Goal: Task Accomplishment & Management: Complete application form

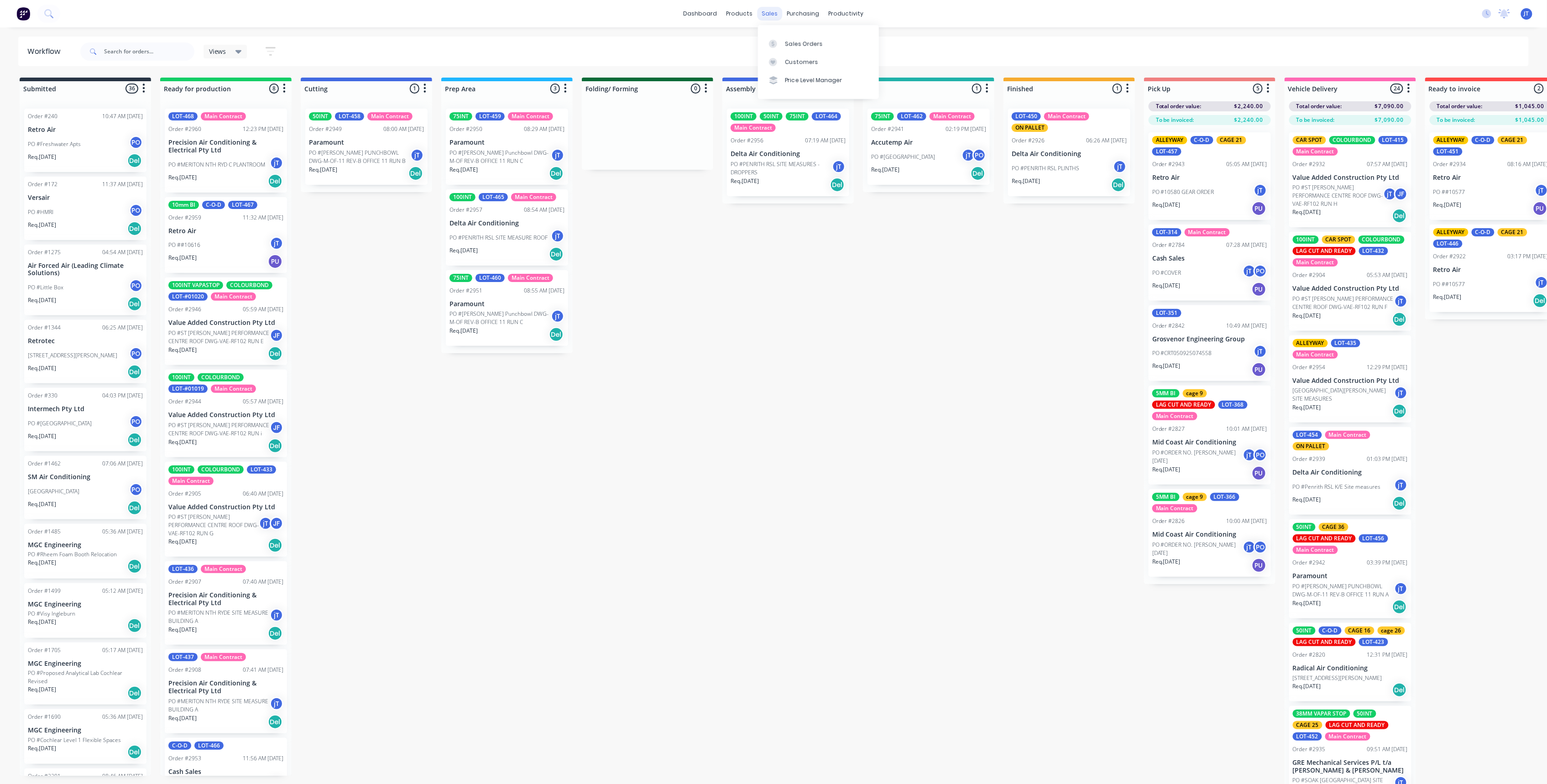
click at [771, 15] on div "sales" at bounding box center [770, 14] width 25 height 14
click at [802, 43] on div "Sales Orders" at bounding box center [805, 44] width 38 height 8
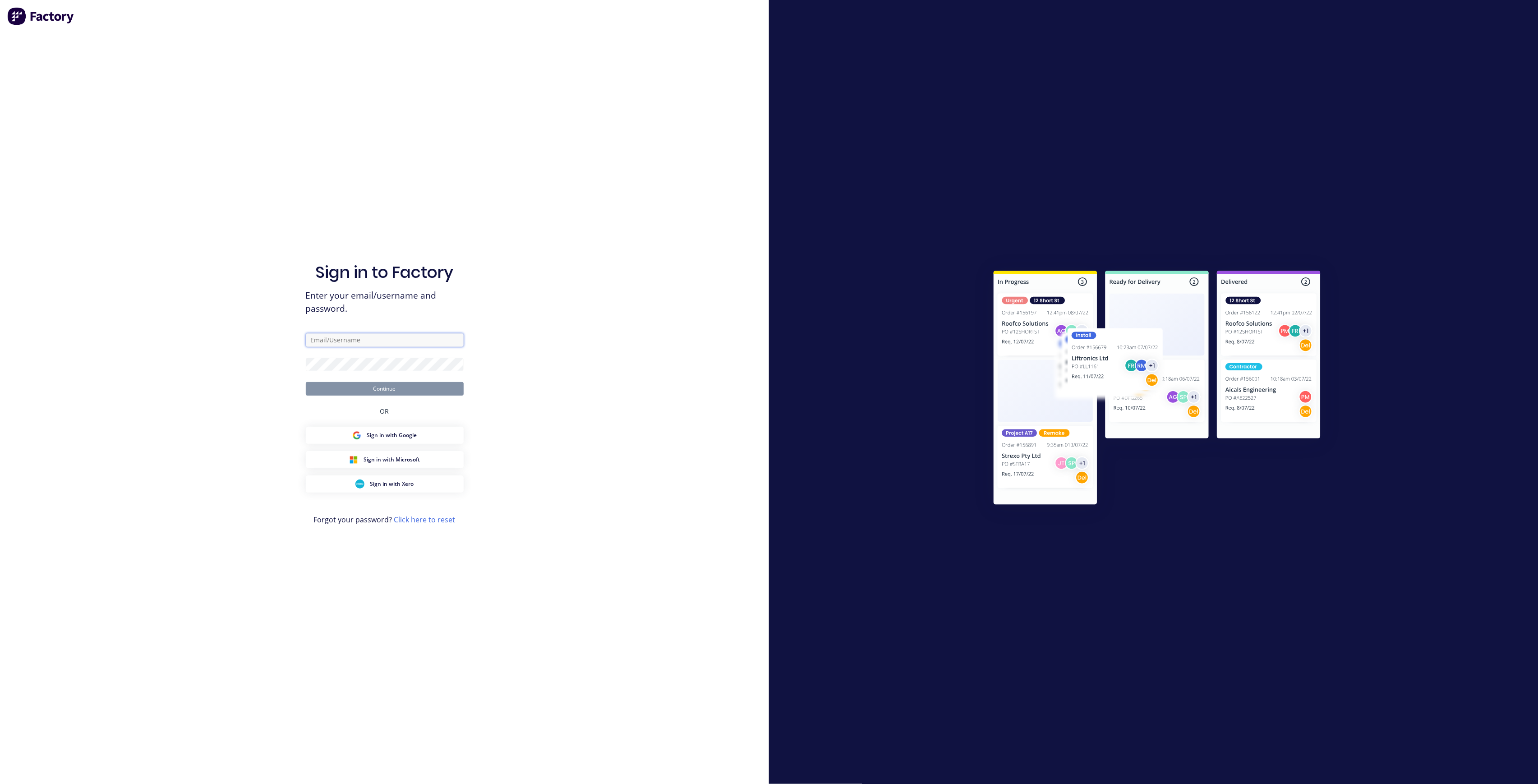
click at [426, 342] on input "text" at bounding box center [384, 340] width 158 height 14
click at [0, 774] on com-1password-button at bounding box center [0, 784] width 0 height 0
type input "[PERSON_NAME][EMAIL_ADDRESS][DOMAIN_NAME]"
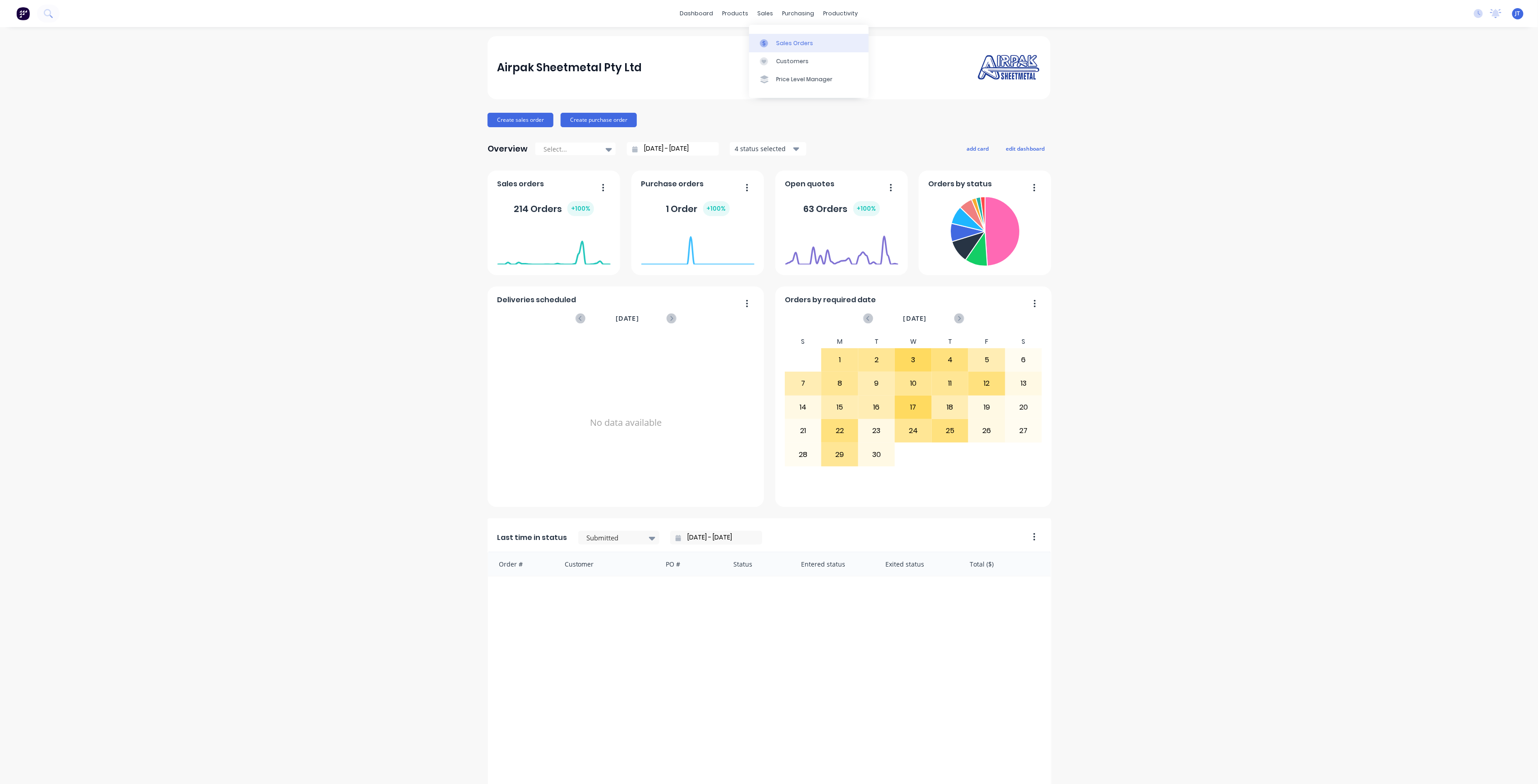
click at [813, 48] on link "Sales Orders" at bounding box center [808, 43] width 119 height 18
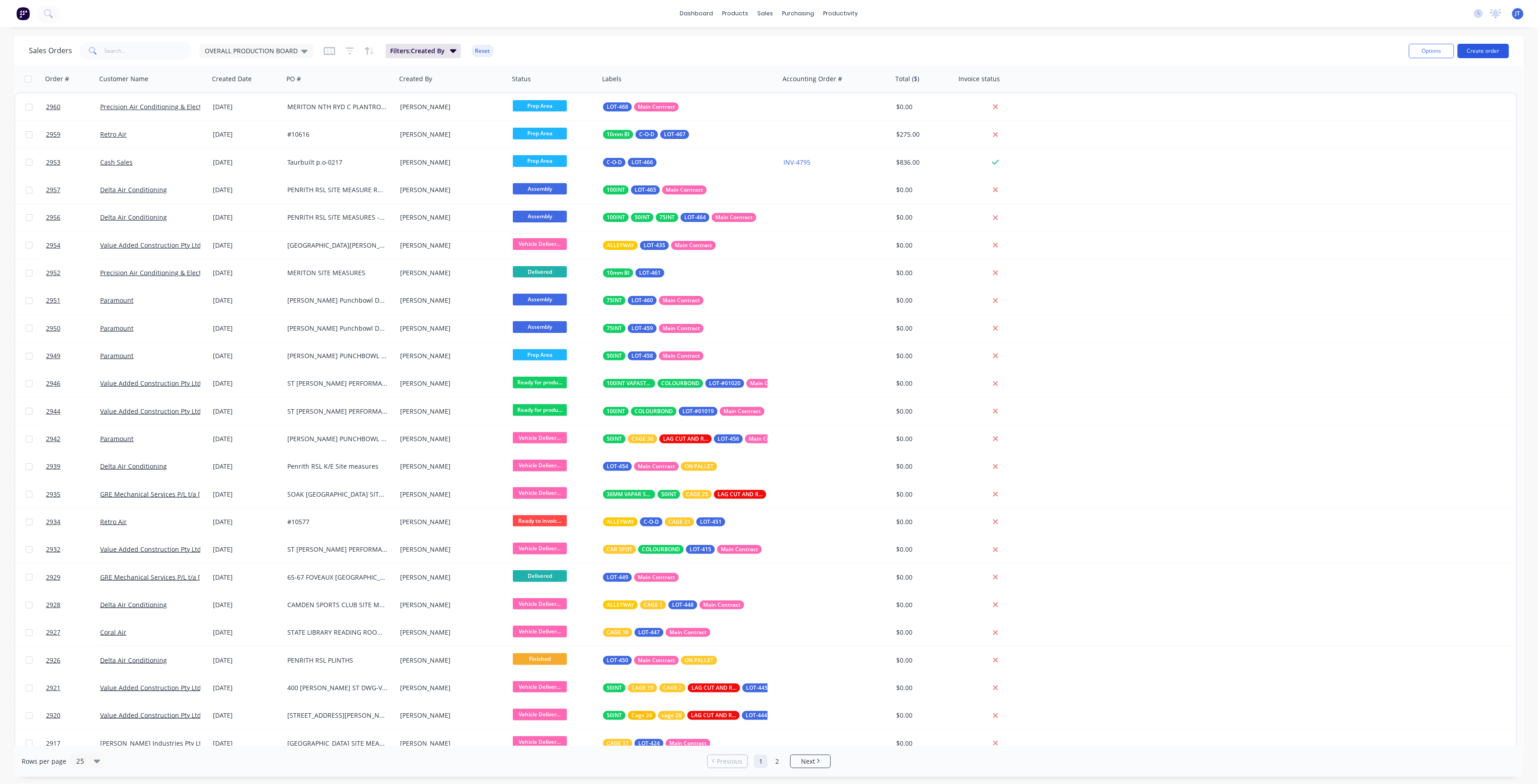
click at [1483, 49] on button "Create order" at bounding box center [1484, 50] width 52 height 14
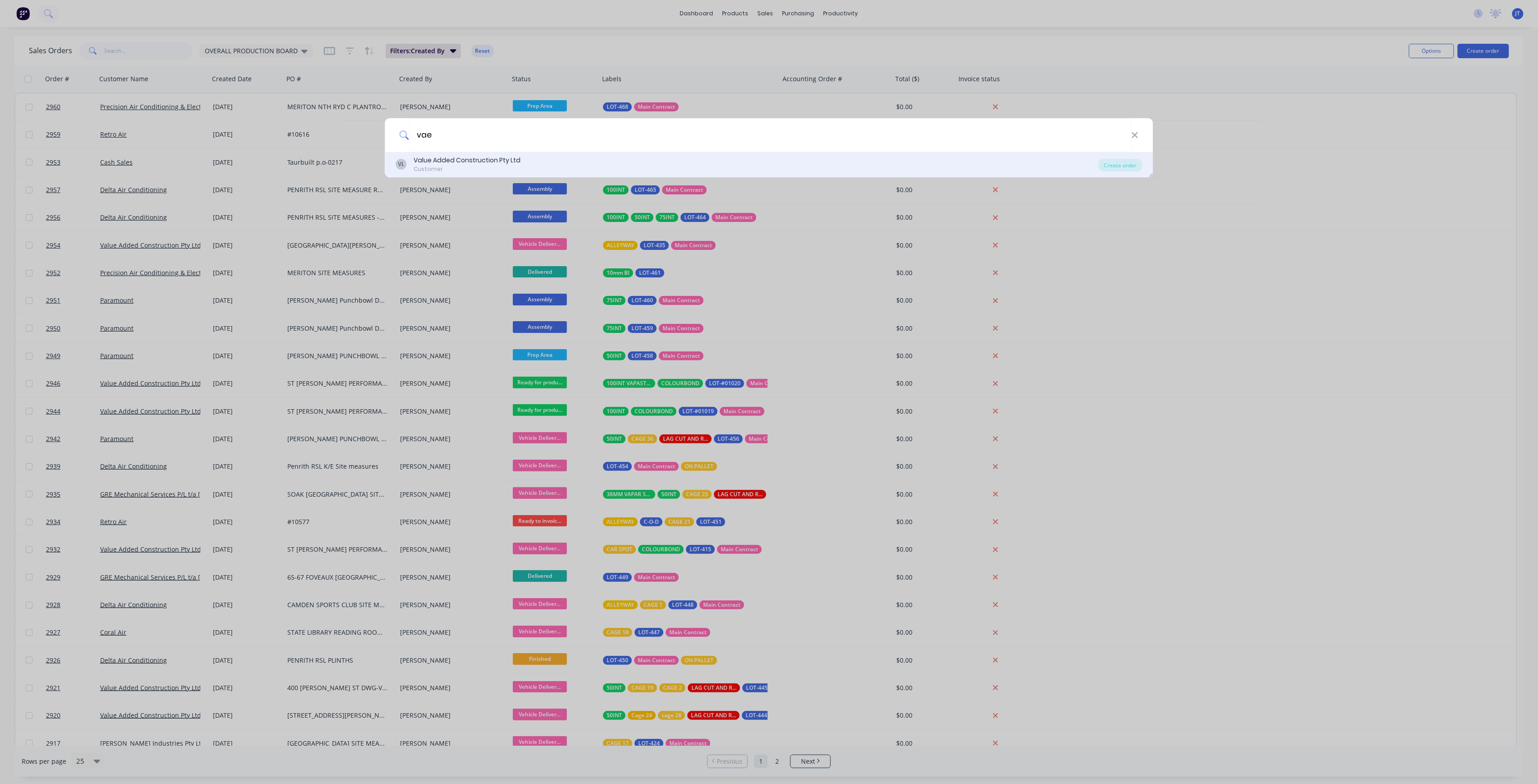
type input "vae"
click at [990, 157] on div "VL Value Added Construction Pty Ltd Customer" at bounding box center [747, 165] width 703 height 18
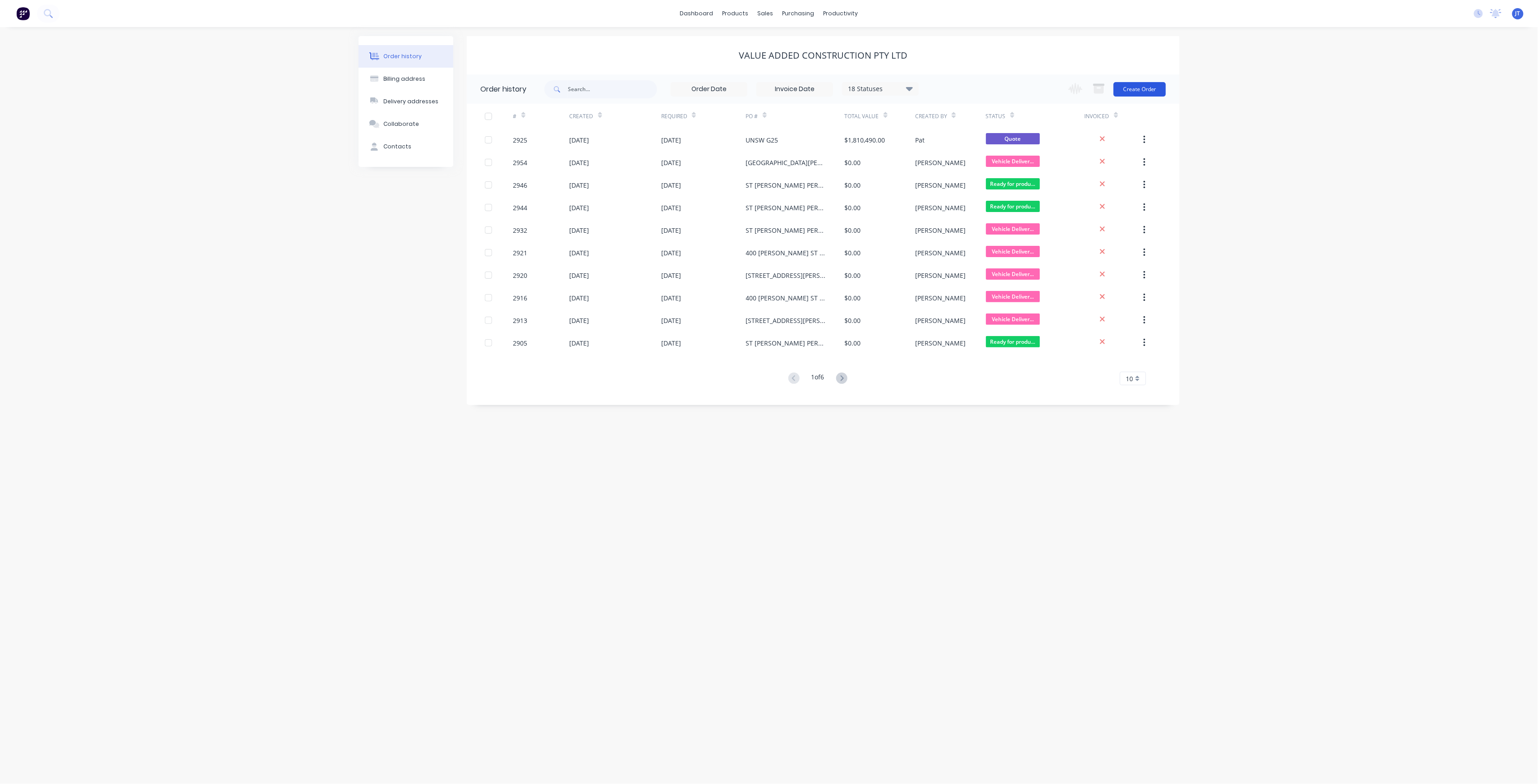
click at [1148, 87] on button "Create Order" at bounding box center [1140, 89] width 52 height 14
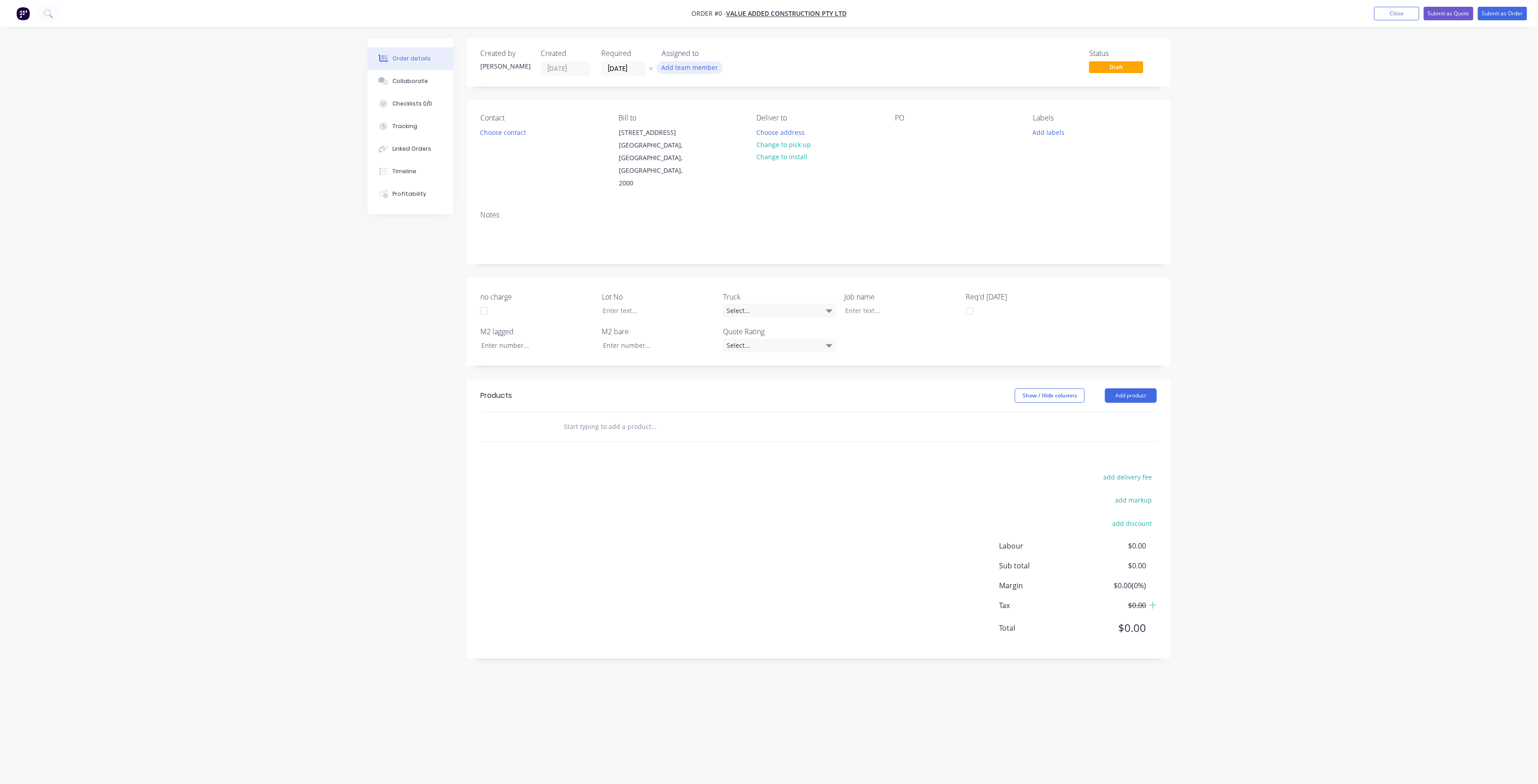
click at [698, 65] on button "Add team member" at bounding box center [690, 68] width 66 height 12
click at [728, 113] on div "joshua Turner (You)" at bounding box center [735, 118] width 90 height 10
click at [639, 70] on div "Creating draft order... Loading... Order details Collaborate Checklists 0/0 Tra…" at bounding box center [769, 375] width 821 height 673
click at [641, 57] on div "Required" at bounding box center [626, 53] width 50 height 8
click at [639, 70] on input "[DATE]" at bounding box center [623, 69] width 44 height 14
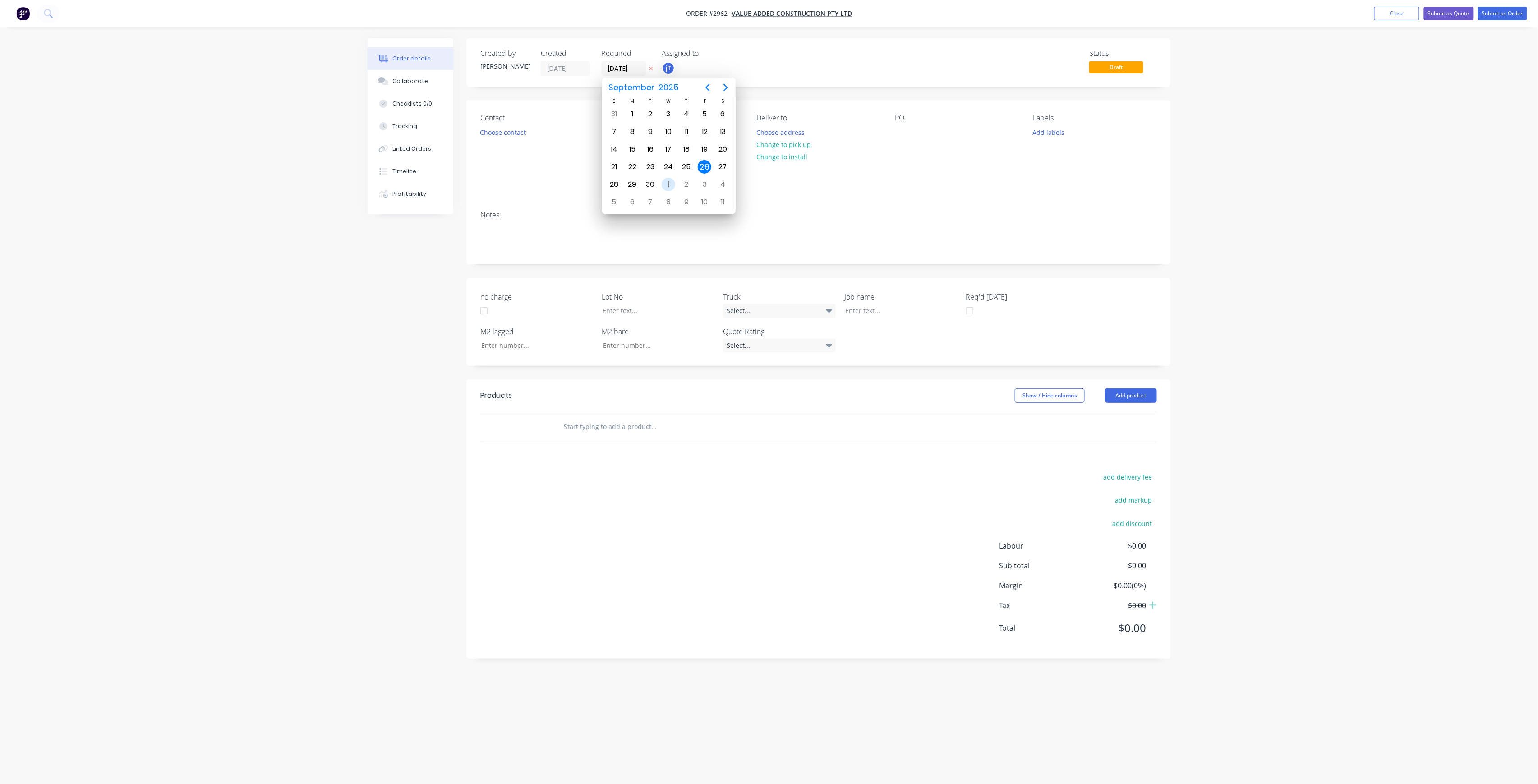
click at [672, 181] on div "1" at bounding box center [668, 185] width 14 height 14
type input "[DATE]"
click at [510, 129] on button "Choose contact" at bounding box center [503, 132] width 55 height 12
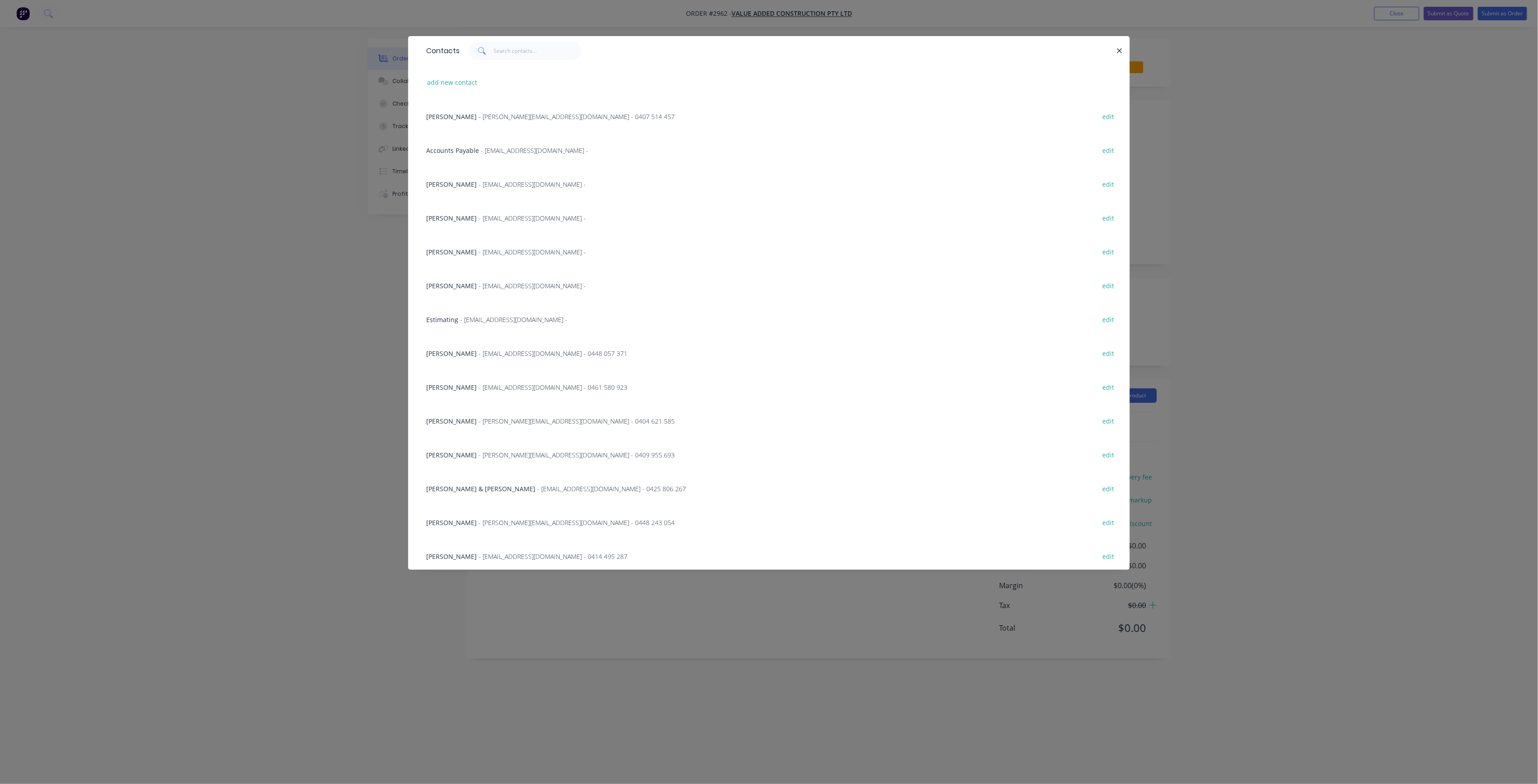
click at [448, 354] on span "Julien Gandolfi" at bounding box center [451, 353] width 50 height 8
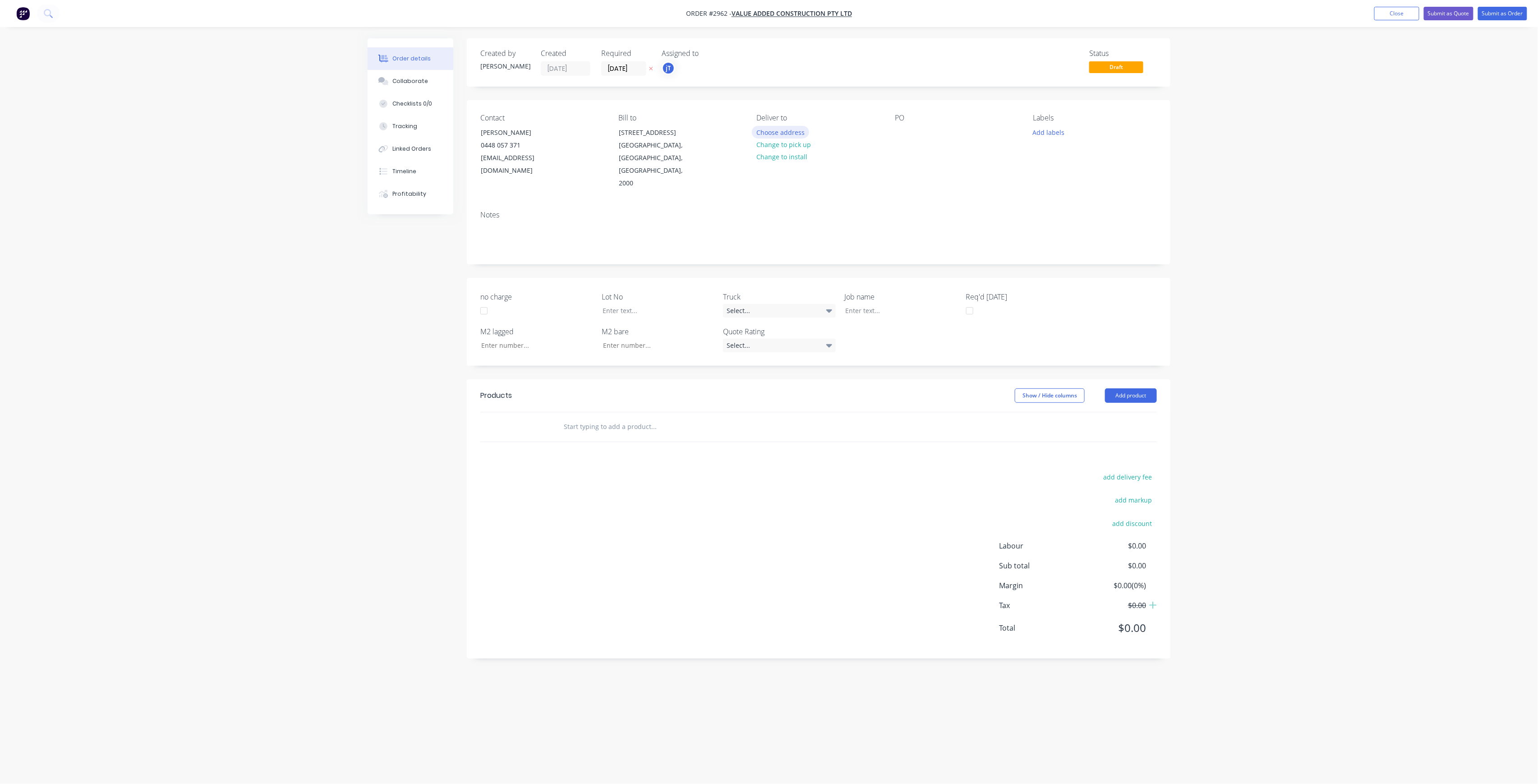
click at [783, 134] on button "Choose address" at bounding box center [781, 132] width 58 height 12
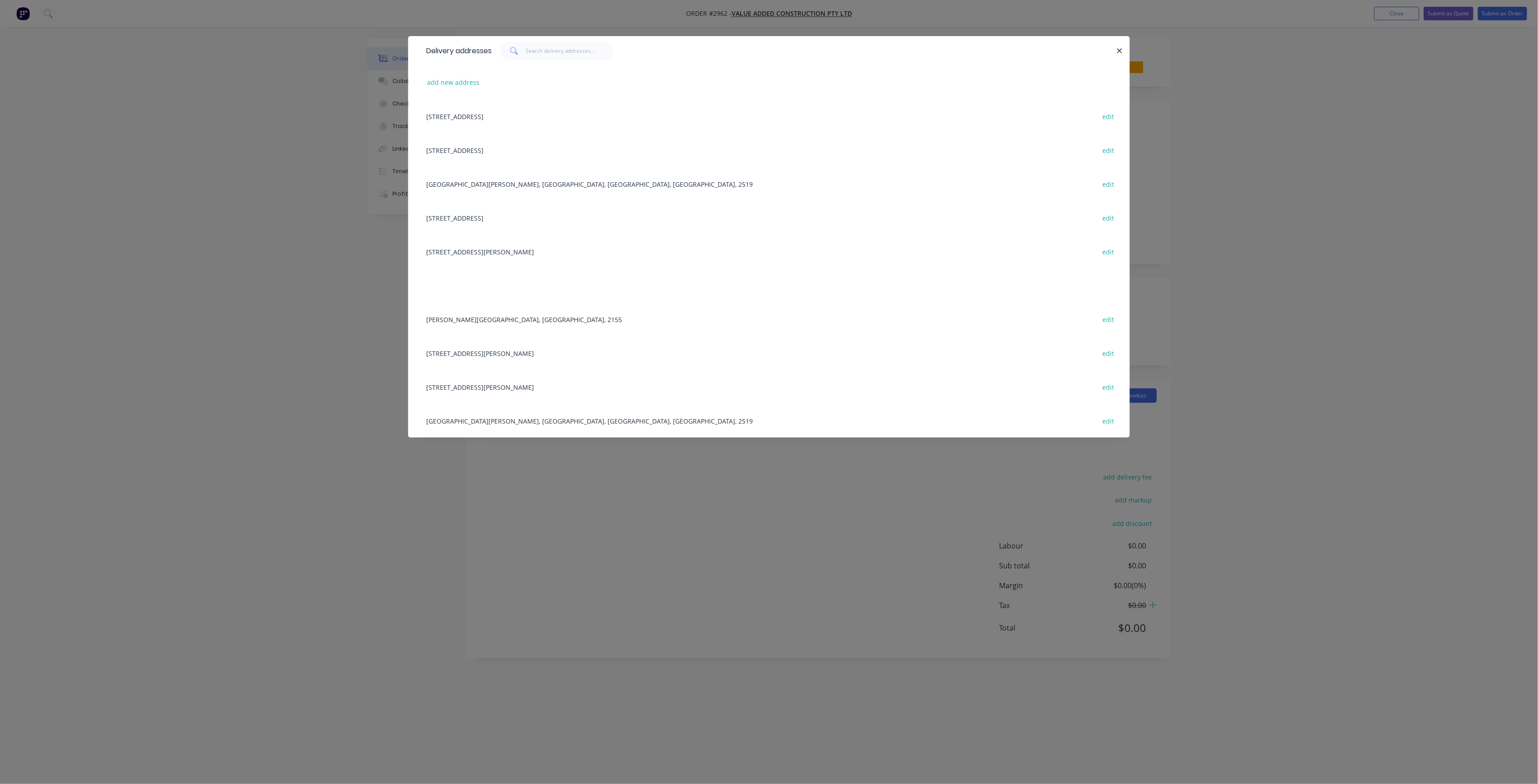
click at [486, 183] on div "Fairy Meadows, Wollongong, New South Wales, Australia, 2519 edit" at bounding box center [768, 183] width 695 height 34
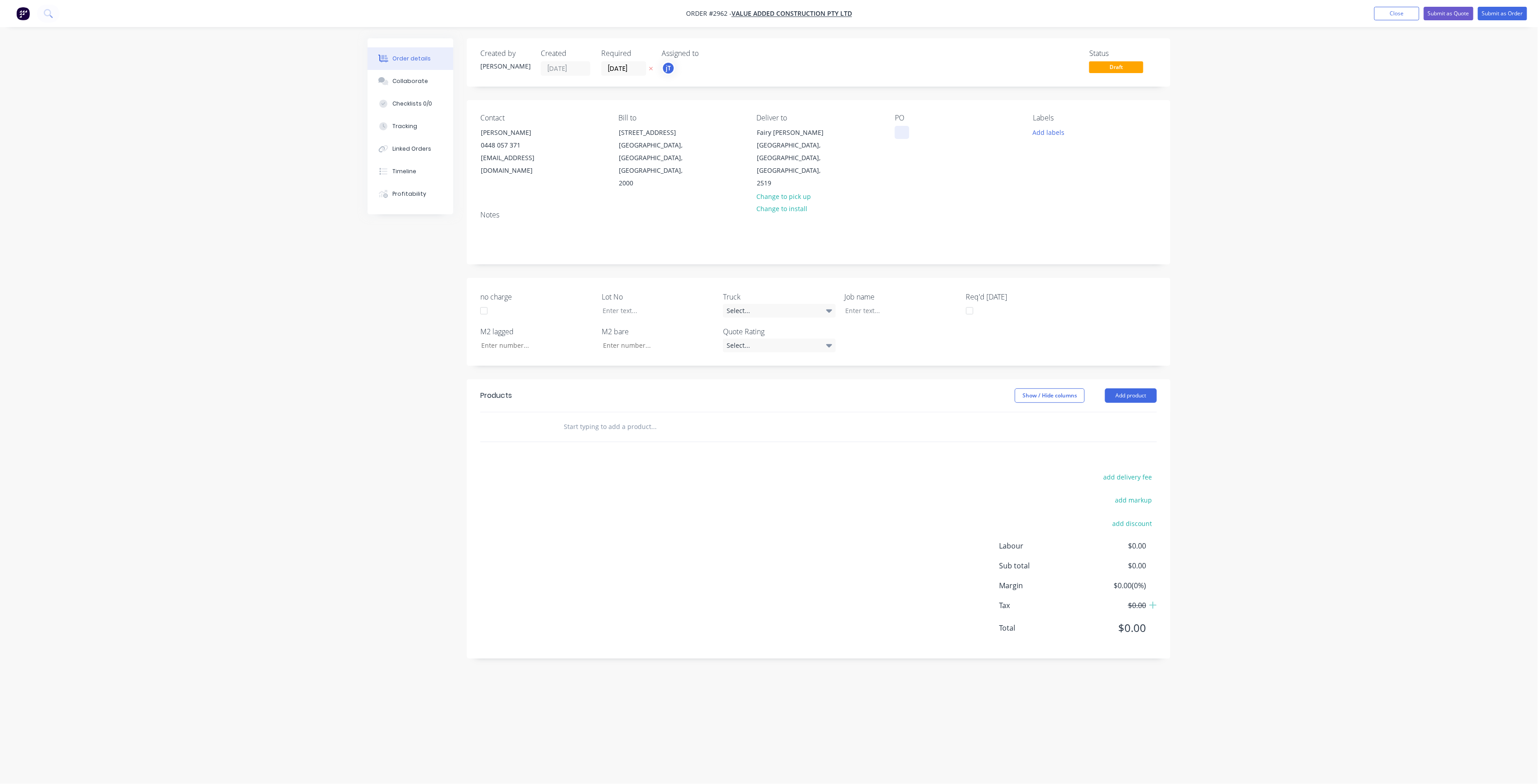
click at [906, 136] on div at bounding box center [902, 132] width 14 height 13
click at [1061, 128] on button "Add labels" at bounding box center [1048, 132] width 41 height 12
click at [1060, 129] on button "Add labels" at bounding box center [1048, 132] width 41 height 12
click at [1076, 208] on div "LOT-469" at bounding box center [1072, 212] width 29 height 10
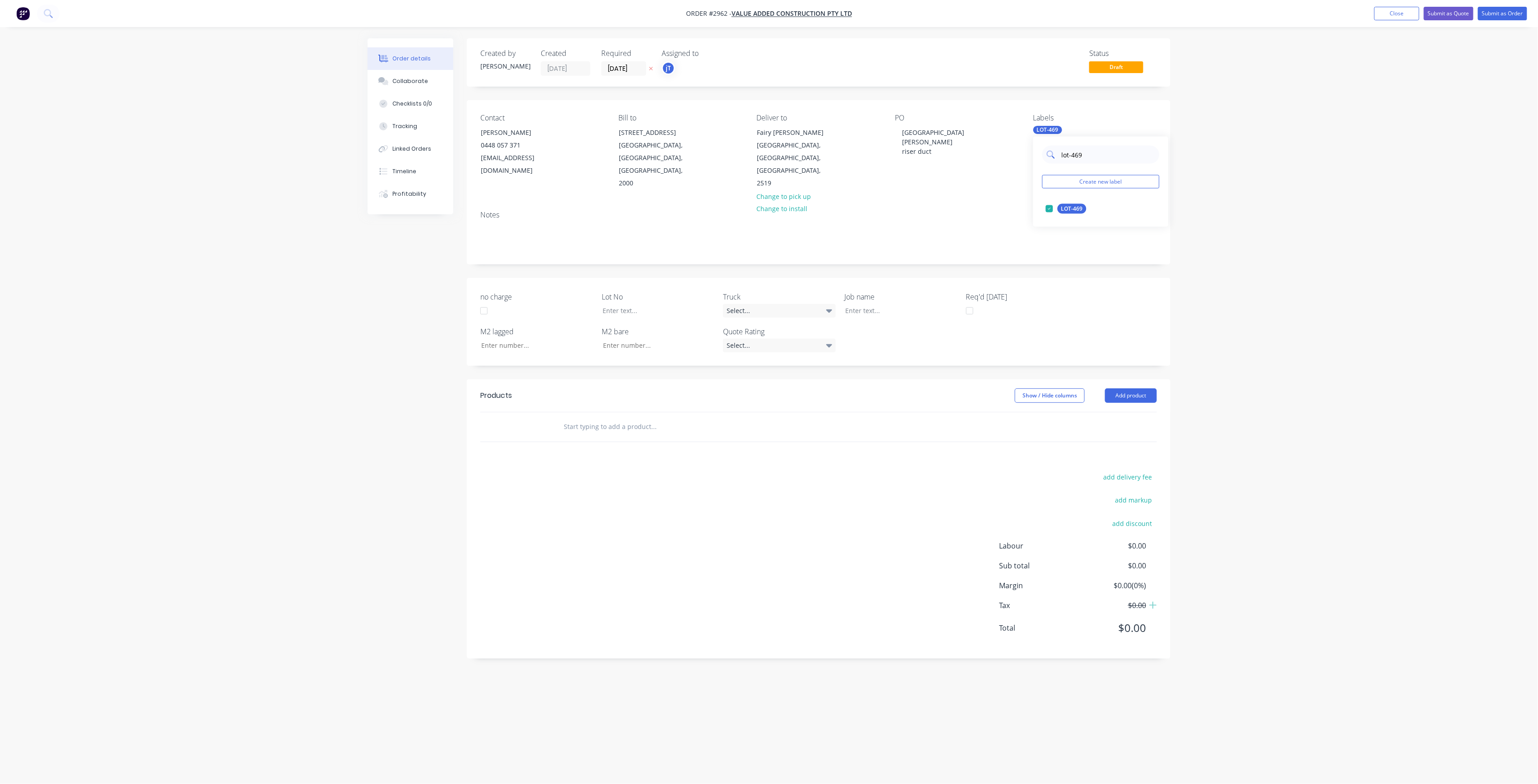
click at [1092, 163] on div "lot-469 Create new label LOT-469 edit" at bounding box center [1101, 181] width 135 height 90
drag, startPoint x: 1090, startPoint y: 161, endPoint x: 1057, endPoint y: 175, distance: 35.8
click at [1057, 175] on div "lot-469 Create new label LOT-469 edit" at bounding box center [1101, 181] width 135 height 90
click at [1068, 249] on div "50INT" at bounding box center [1069, 245] width 23 height 10
drag, startPoint x: 1075, startPoint y: 155, endPoint x: 1058, endPoint y: 165, distance: 19.7
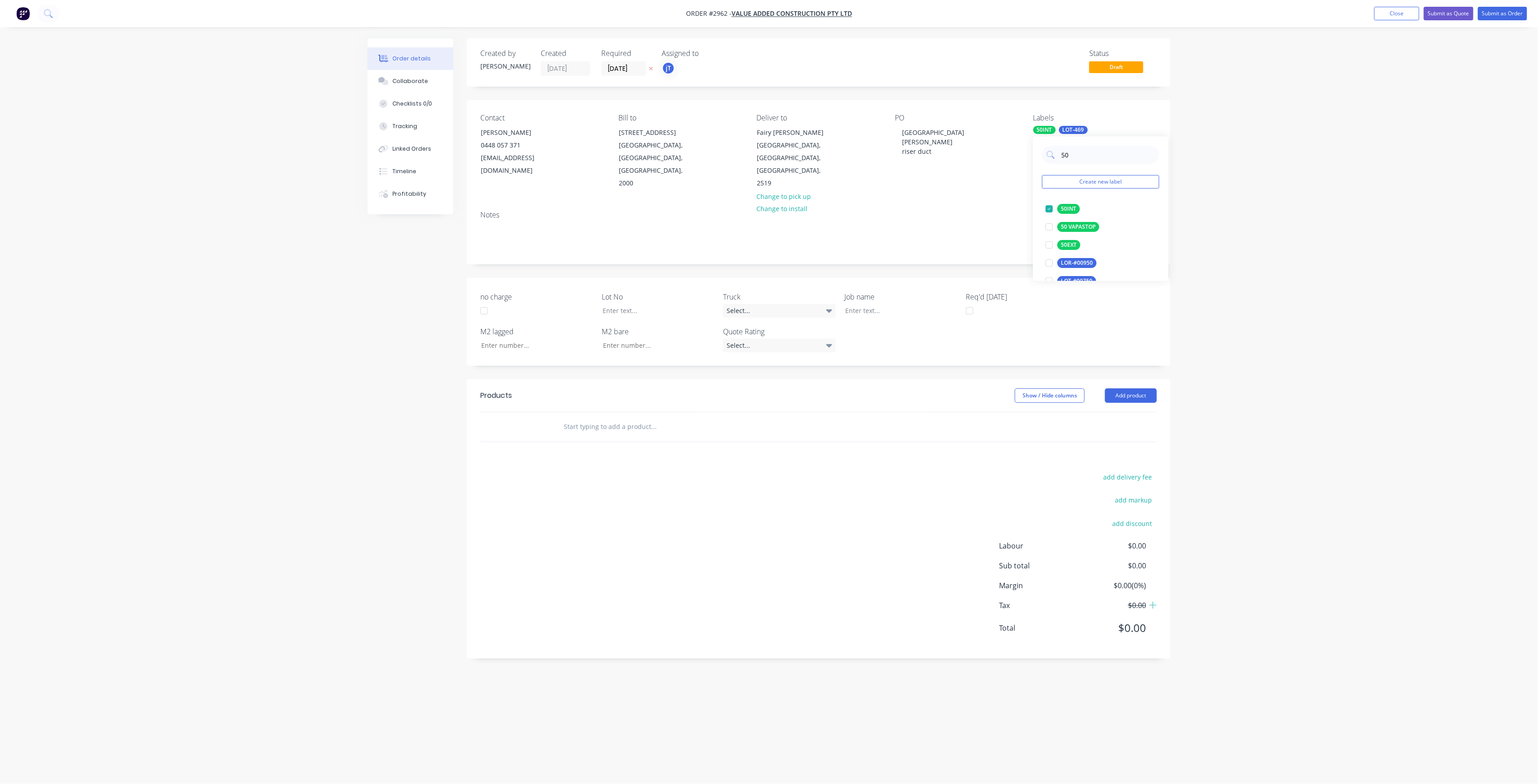
click at [1058, 165] on div "50 Create new label 50INT edit 50 VAPASTOP edit 50EXT edit LOR-#00950 edit LOT-…" at bounding box center [1101, 208] width 135 height 144
type input "ali"
drag, startPoint x: 1083, startPoint y: 161, endPoint x: 1057, endPoint y: 168, distance: 26.9
click at [1058, 168] on div "ali Create new label" at bounding box center [1101, 172] width 135 height 72
drag, startPoint x: 1080, startPoint y: 162, endPoint x: 1058, endPoint y: 168, distance: 22.8
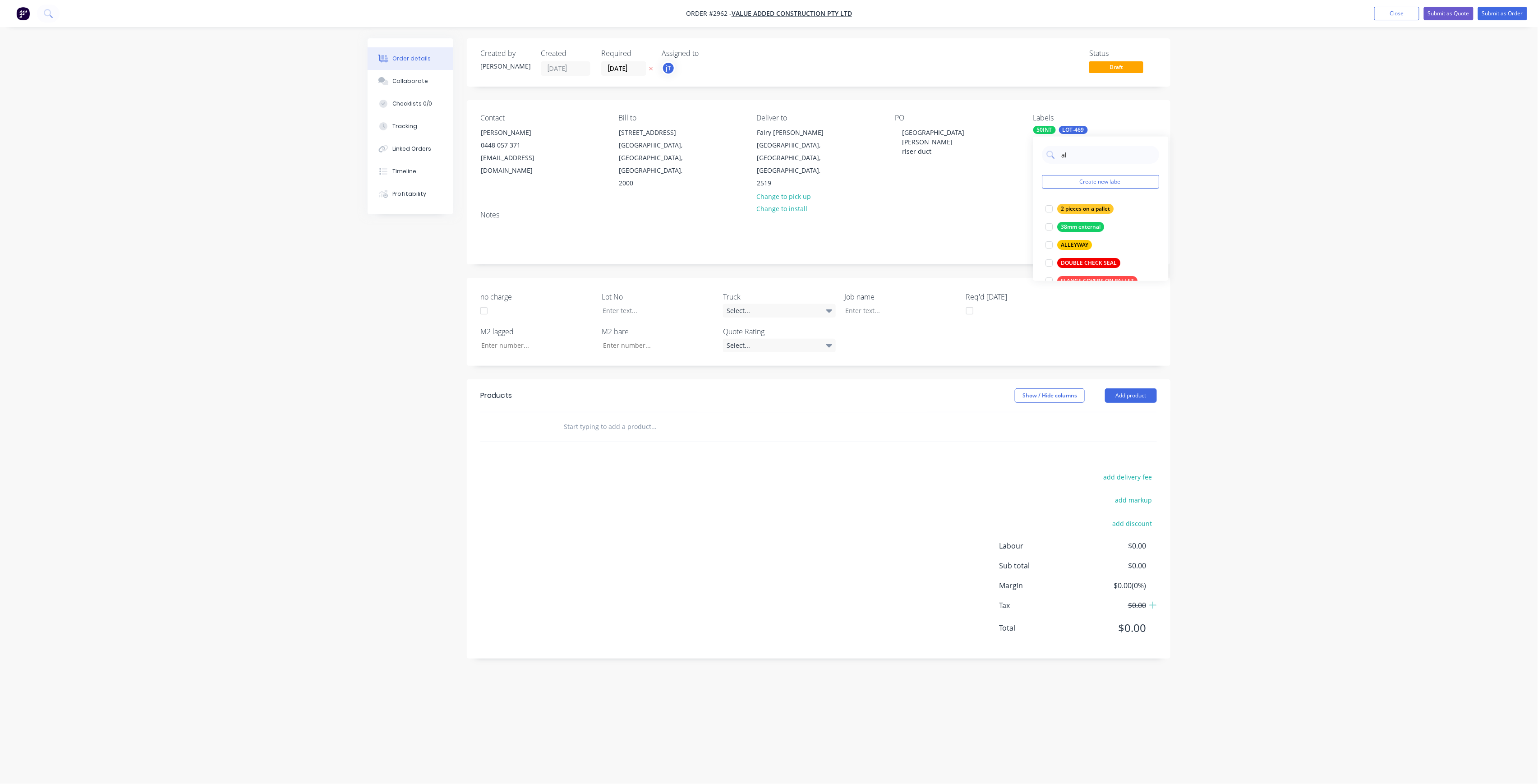
click at [1058, 168] on div "al Create new label 2 pieces on a pallet edit 38mm external edit ALLEYWAY edit …" at bounding box center [1101, 208] width 135 height 144
type input "main"
click at [1081, 213] on div "Main Contract" at bounding box center [1080, 209] width 45 height 10
click at [566, 418] on input "text" at bounding box center [654, 427] width 181 height 18
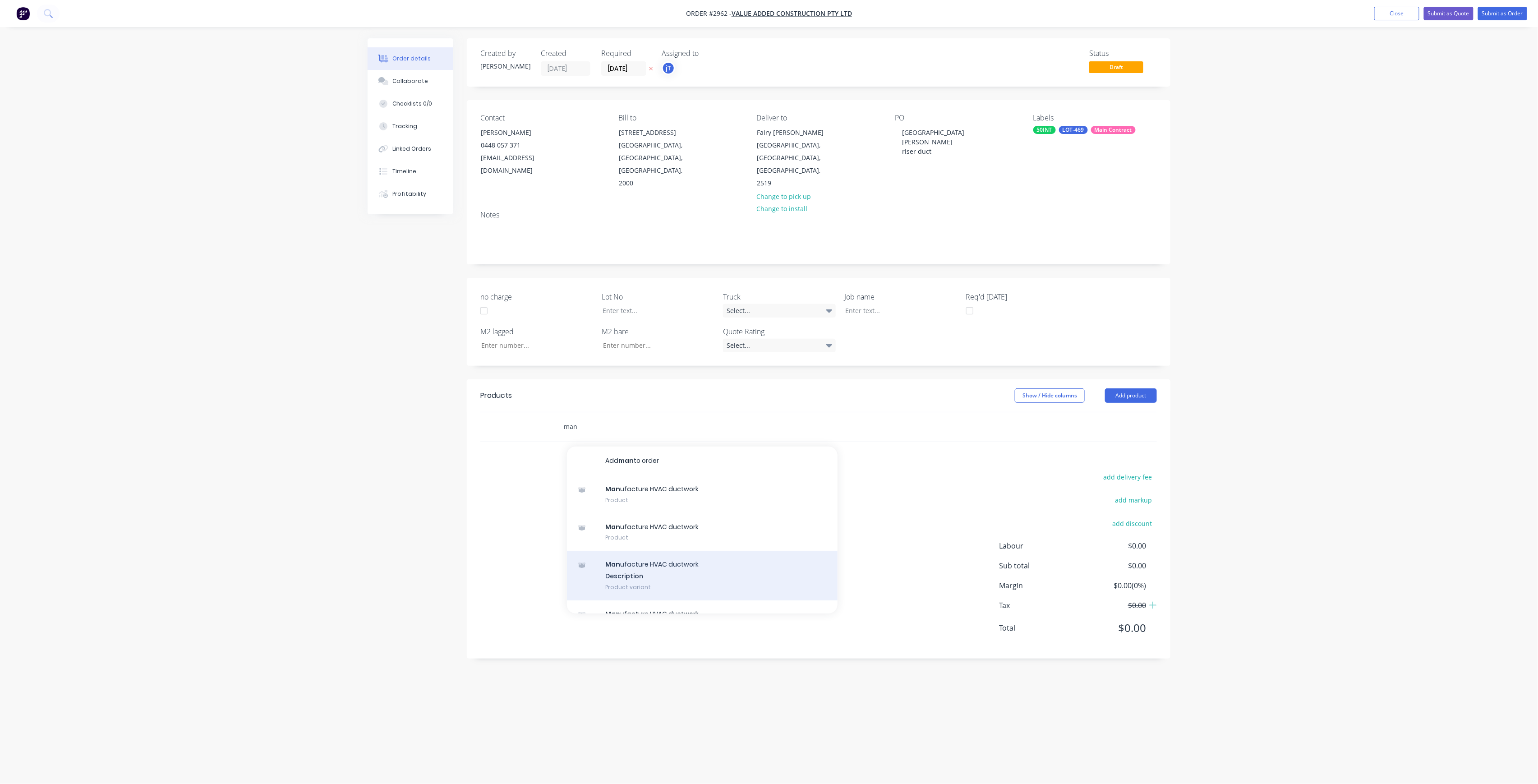
type input "man"
click at [677, 572] on div "Man ufacture HVAC ductwork Description Product variant" at bounding box center [702, 576] width 270 height 50
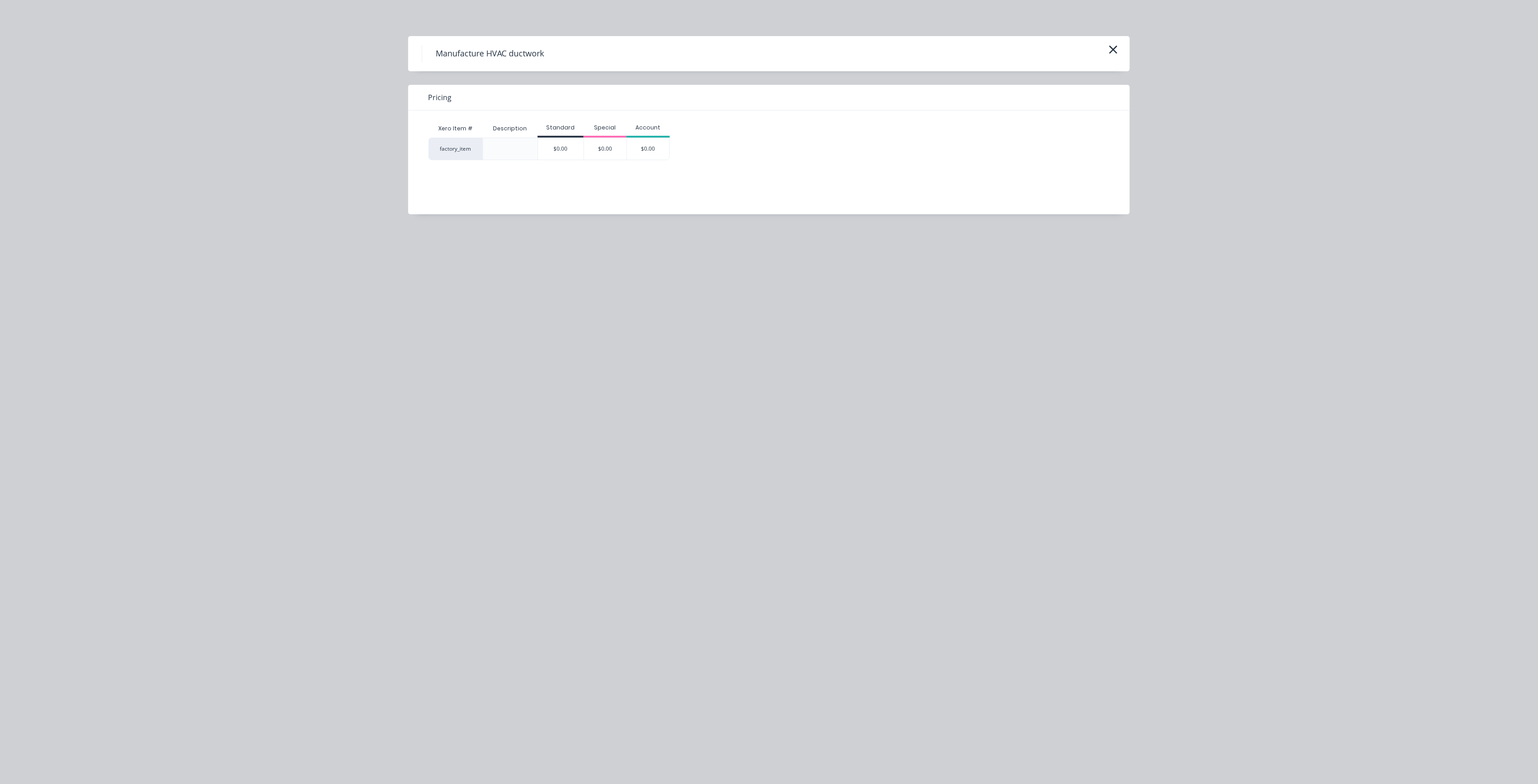
drag, startPoint x: 565, startPoint y: 144, endPoint x: 561, endPoint y: 150, distance: 7.2
click at [562, 147] on div "$0.00" at bounding box center [561, 148] width 46 height 21
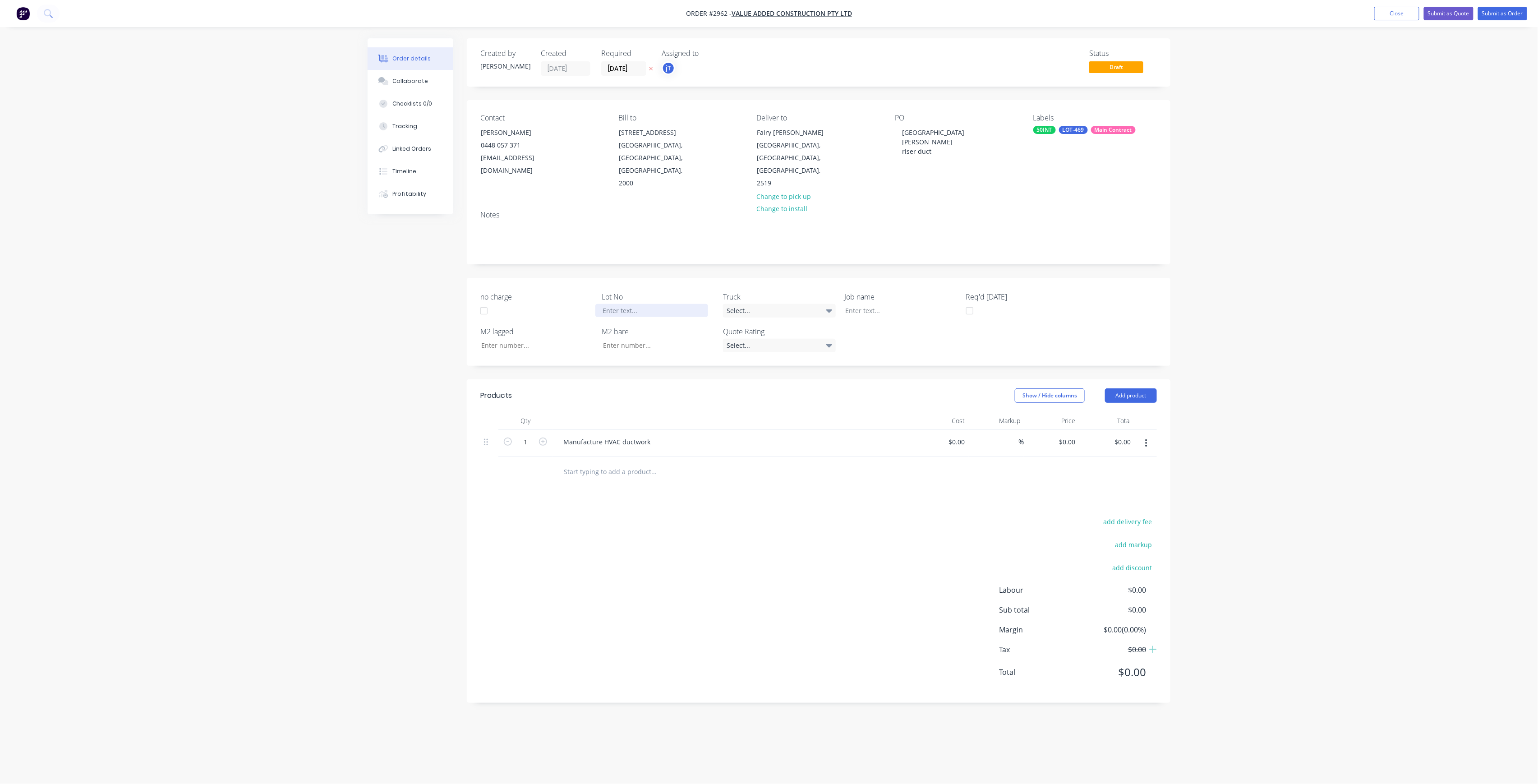
click at [639, 304] on div at bounding box center [652, 310] width 113 height 13
drag, startPoint x: 935, startPoint y: 141, endPoint x: 895, endPoint y: 126, distance: 42.7
click at [895, 126] on div "ST George Performance centre riser duct" at bounding box center [952, 141] width 113 height 32
drag, startPoint x: 915, startPoint y: 122, endPoint x: 897, endPoint y: 167, distance: 48.5
click at [866, 185] on div "Contact Julien Gandolfi 0448 057 371 jgandolfi@vaegroup.com.au Bill to Suite 4,…" at bounding box center [819, 152] width 703 height 103
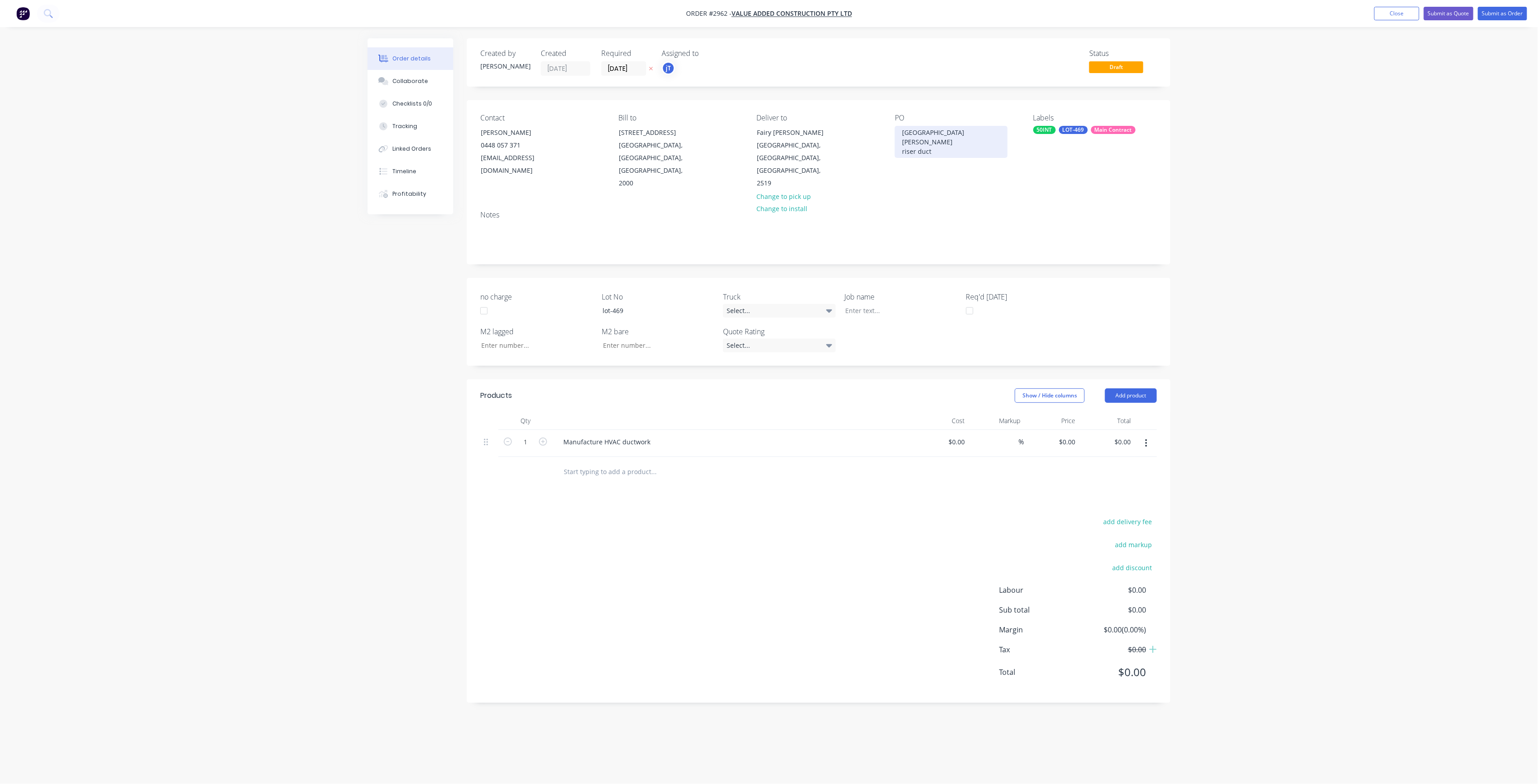
click at [932, 139] on div "ST George Performance centre riser duct" at bounding box center [952, 141] width 113 height 32
drag, startPoint x: 932, startPoint y: 139, endPoint x: 899, endPoint y: 134, distance: 33.4
click at [899, 134] on div "ST George Performance centre riser duct" at bounding box center [952, 141] width 113 height 32
copy div "ST George Performance centre riser duct"
click at [881, 304] on div at bounding box center [895, 310] width 113 height 13
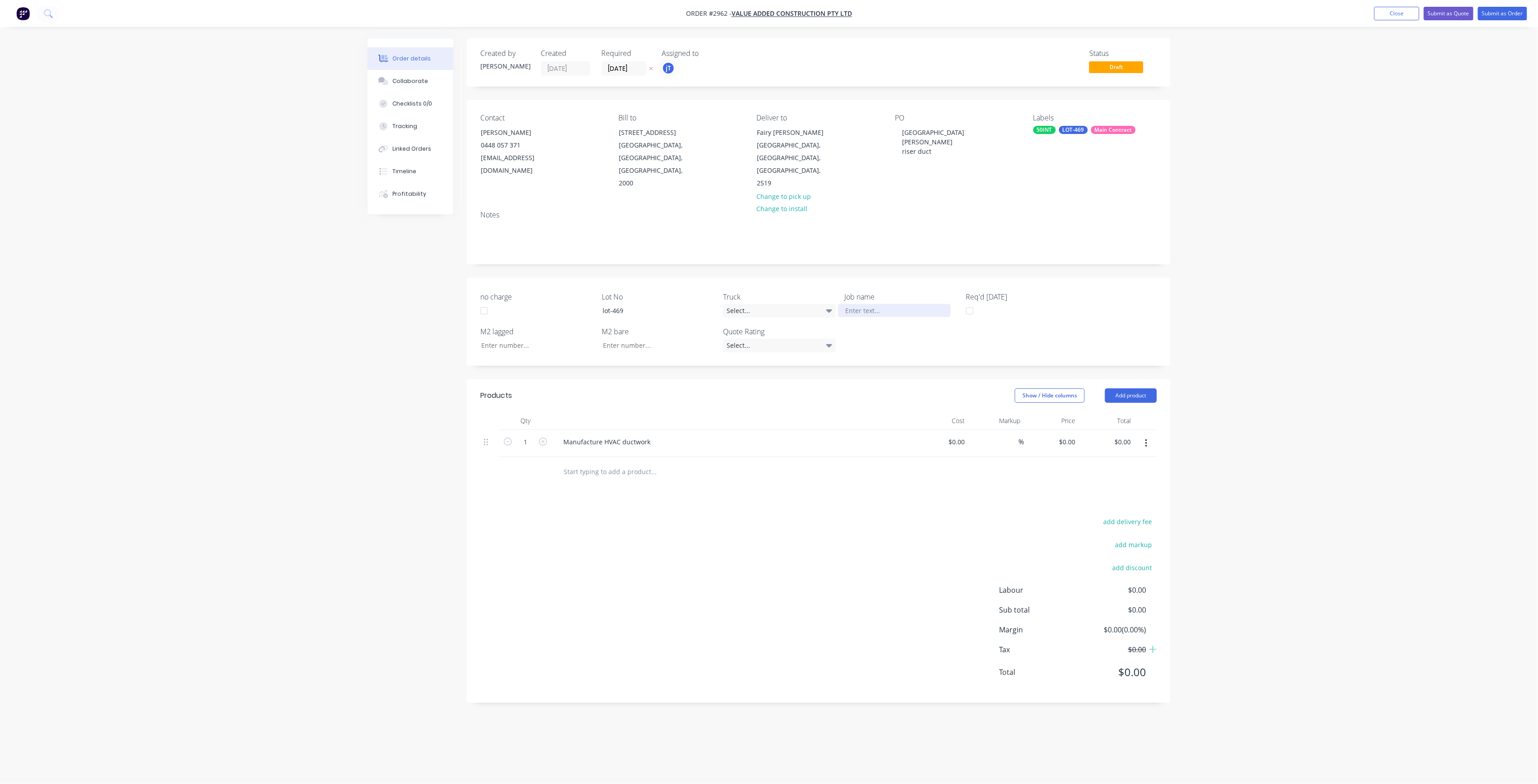
paste div
click at [1489, 15] on button "Submit as Order" at bounding box center [1502, 14] width 49 height 14
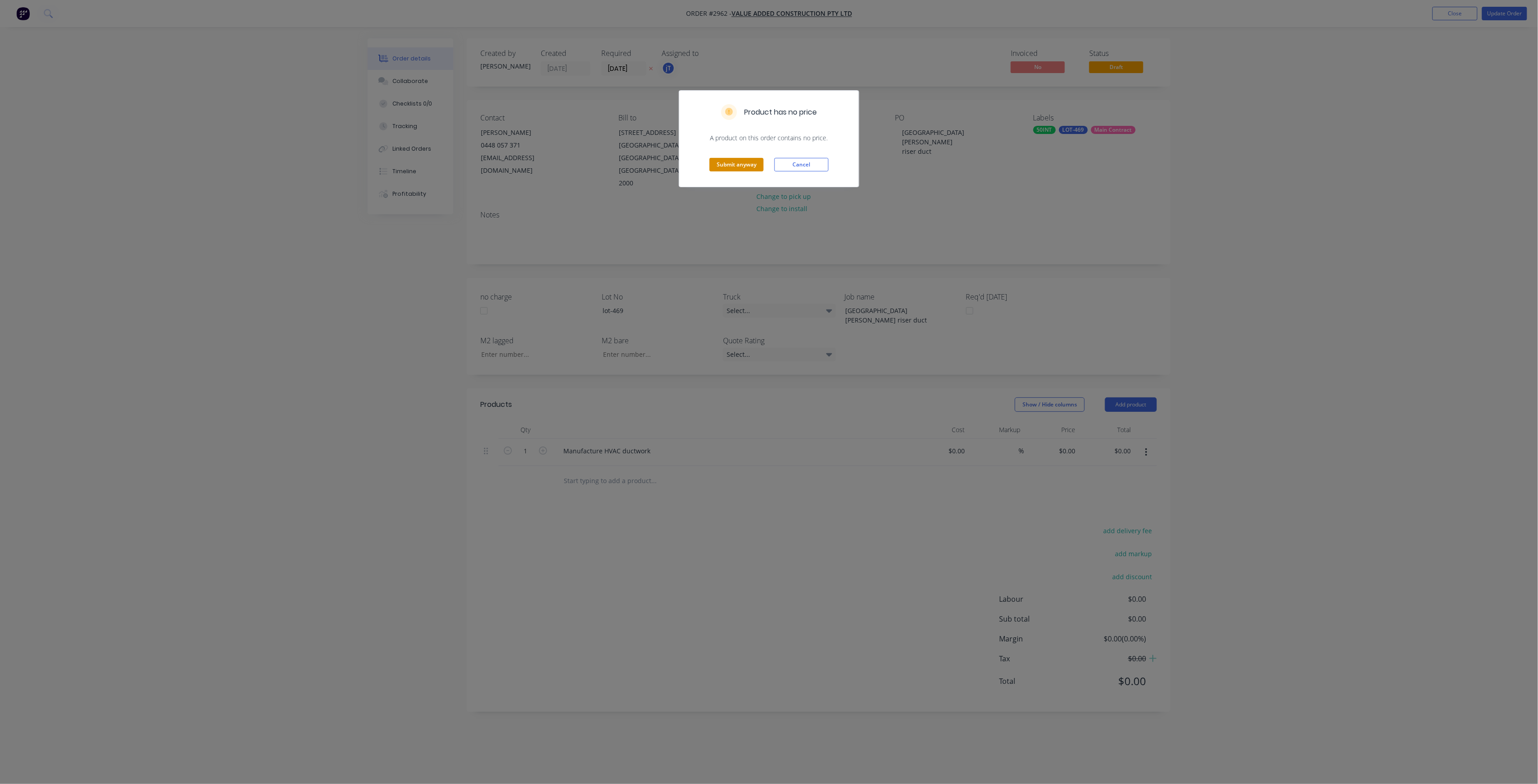
click at [724, 163] on button "Submit anyway" at bounding box center [737, 165] width 54 height 14
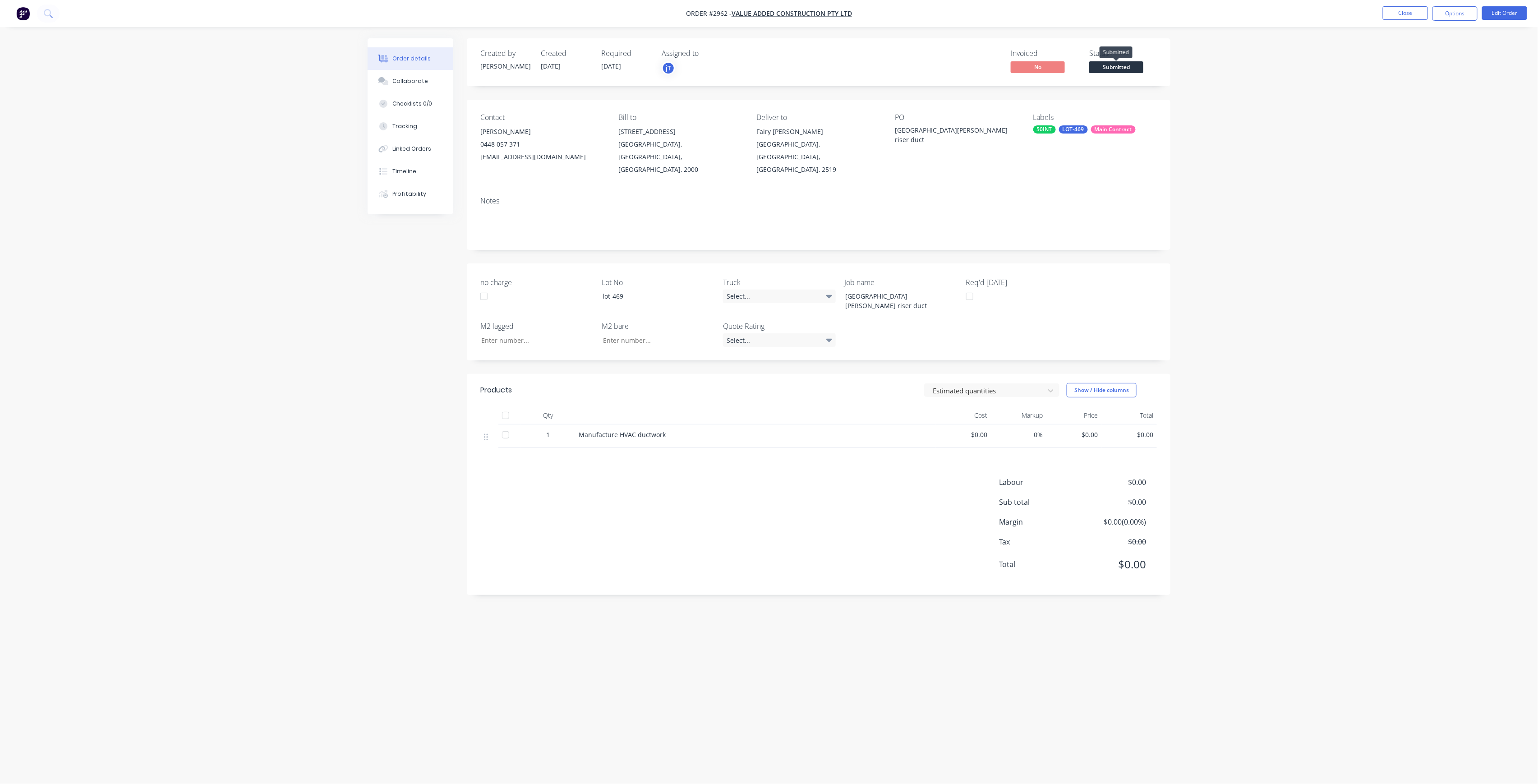
click at [1122, 67] on span "Submitted" at bounding box center [1116, 67] width 54 height 11
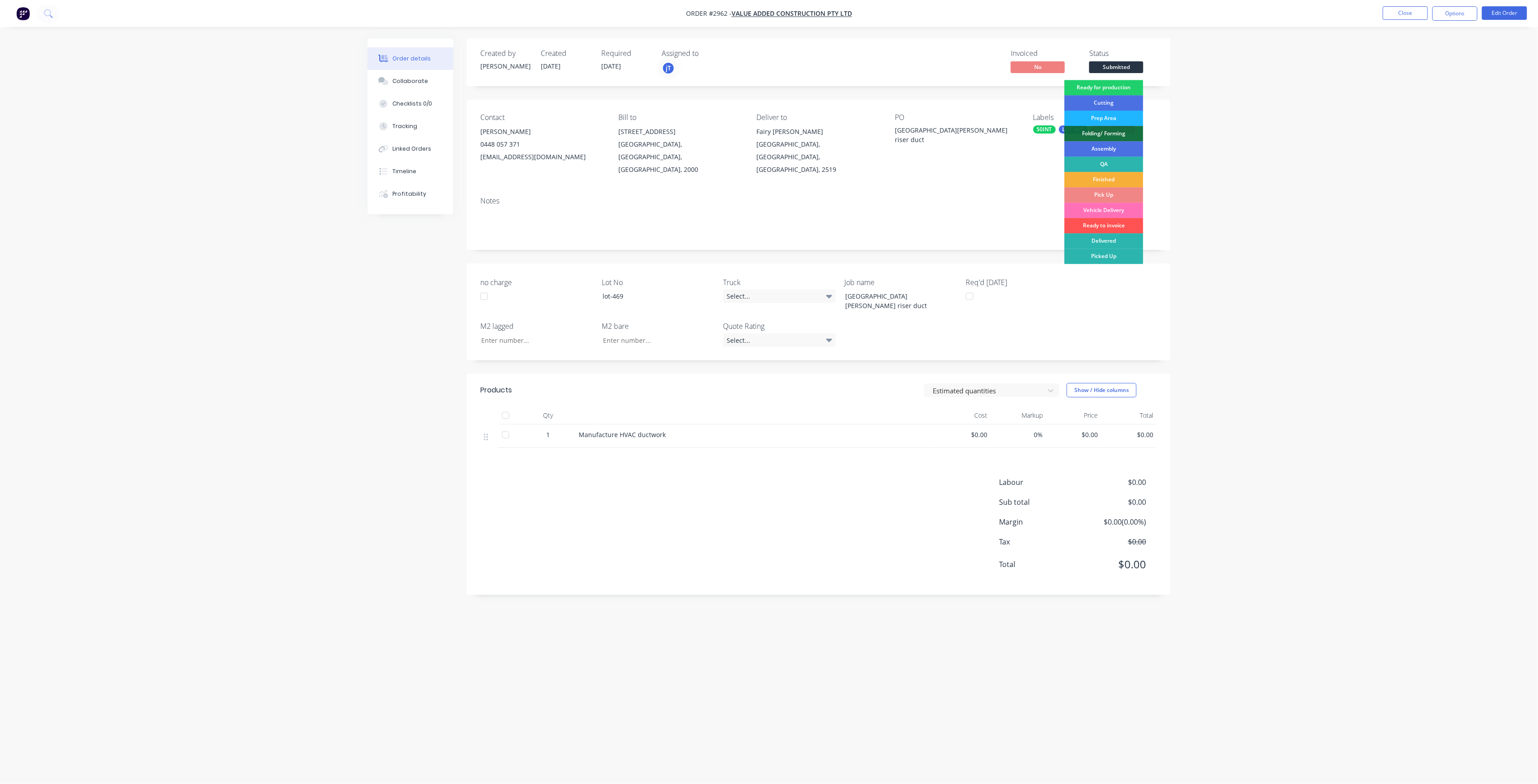
click at [1127, 123] on div "Prep Area" at bounding box center [1103, 118] width 79 height 15
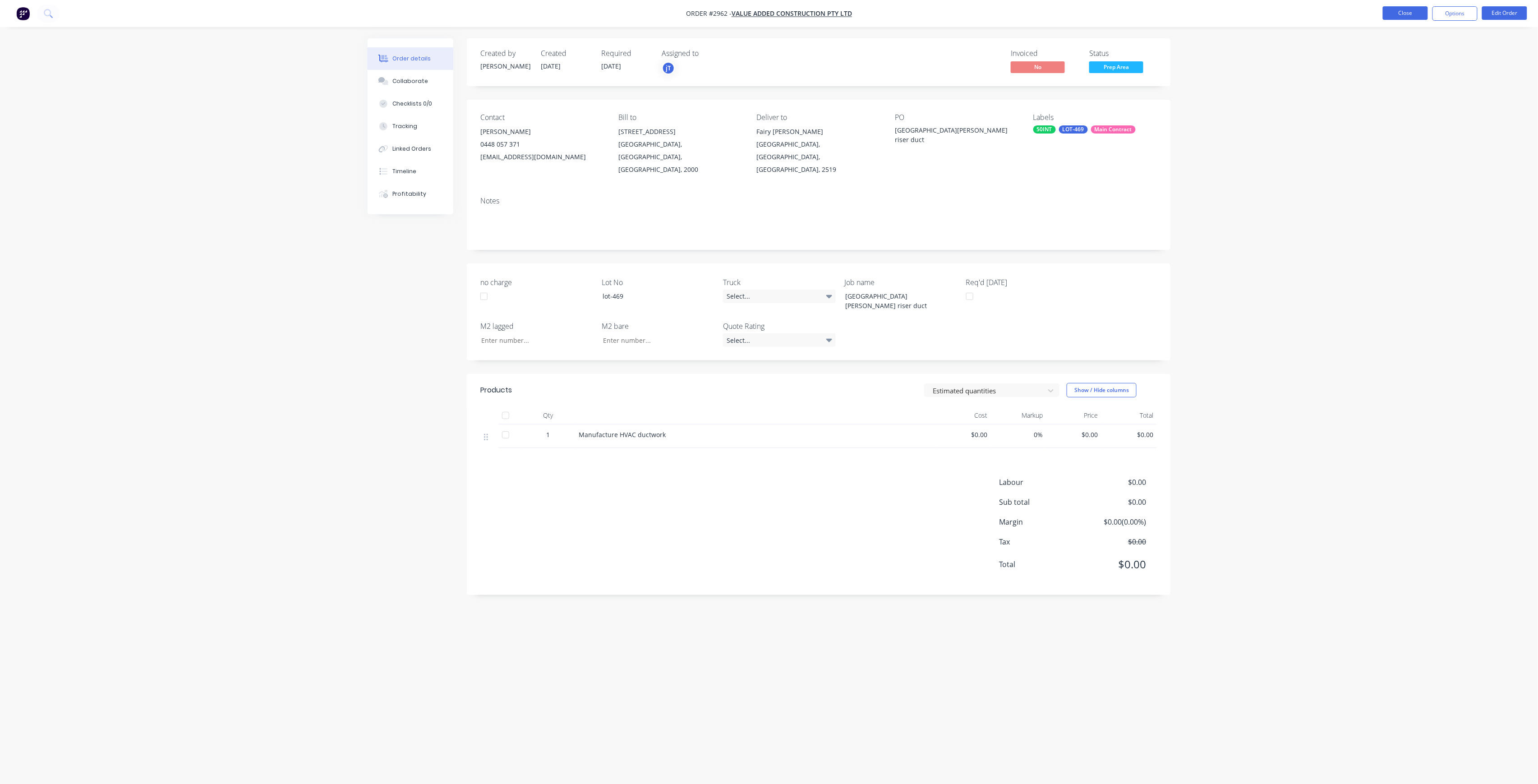
click at [1392, 8] on button "Close" at bounding box center [1405, 13] width 45 height 14
